Goal: Find contact information: Find contact information

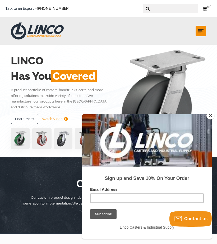
click at [202, 30] on icon "submit" at bounding box center [201, 31] width 5 height 5
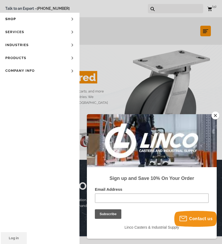
click at [217, 115] on button "Close" at bounding box center [215, 116] width 8 height 8
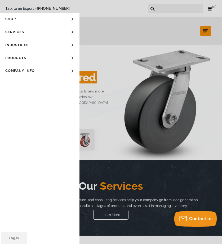
click at [202, 30] on button "submit" at bounding box center [205, 31] width 11 height 11
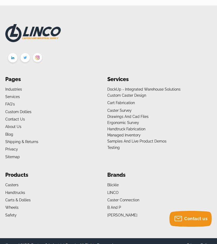
scroll to position [799, 0]
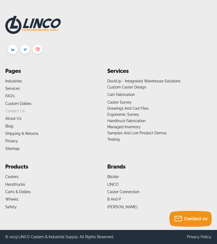
click at [14, 110] on link "Contact Us" at bounding box center [15, 111] width 20 height 4
